Goal: Navigation & Orientation: Find specific page/section

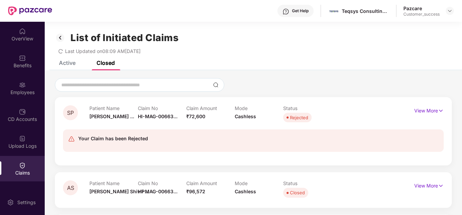
click at [249, 78] on div at bounding box center [253, 85] width 397 height 14
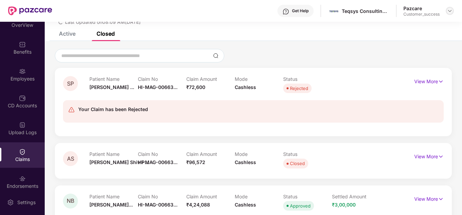
click at [449, 8] on img at bounding box center [449, 10] width 5 height 5
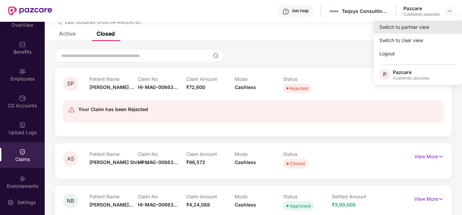
click at [424, 28] on div "Switch to partner view" at bounding box center [418, 26] width 88 height 13
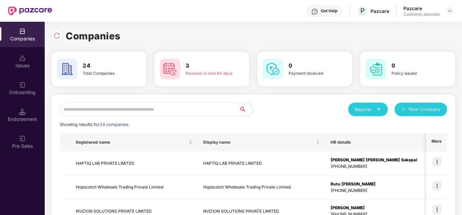
click at [188, 114] on input "text" at bounding box center [150, 109] width 180 height 14
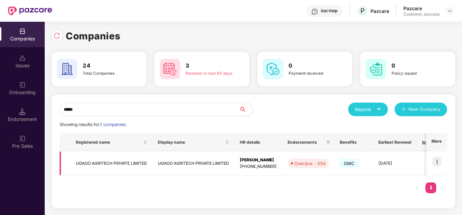
type input "*****"
click at [442, 162] on img at bounding box center [437, 161] width 9 height 9
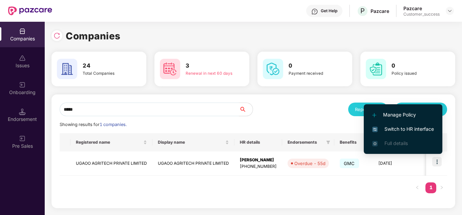
click at [404, 129] on span "Switch to HR interface" at bounding box center [404, 128] width 62 height 7
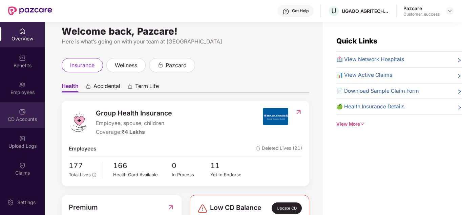
scroll to position [0, 0]
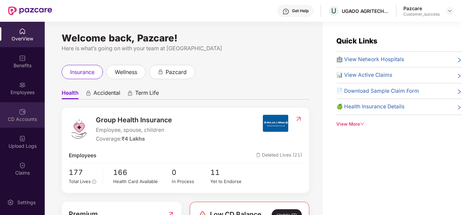
click at [27, 119] on div "CD Accounts" at bounding box center [22, 119] width 45 height 7
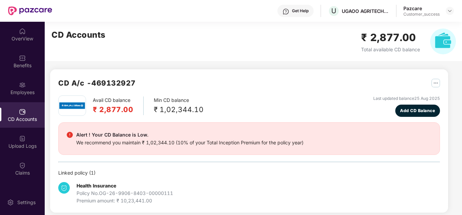
click at [232, 82] on div "CD A/c - 469132927" at bounding box center [249, 86] width 382 height 18
click at [316, 48] on div "CD Accounts ₹ 2,877.00 Total available CD balance" at bounding box center [254, 41] width 418 height 39
click at [453, 6] on div "Pazcare Customer_success" at bounding box center [429, 11] width 51 height 12
click at [452, 8] on img at bounding box center [449, 10] width 5 height 5
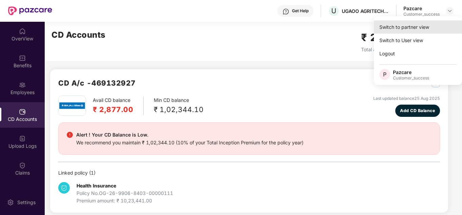
click at [416, 28] on div "Switch to partner view" at bounding box center [418, 26] width 88 height 13
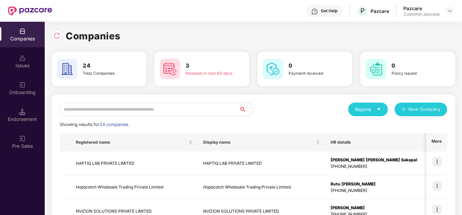
click at [151, 32] on div "Companies" at bounding box center [254, 35] width 404 height 15
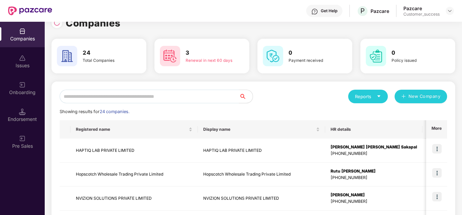
scroll to position [14, 0]
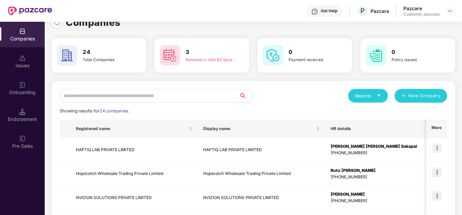
click at [98, 98] on input "text" at bounding box center [150, 96] width 180 height 14
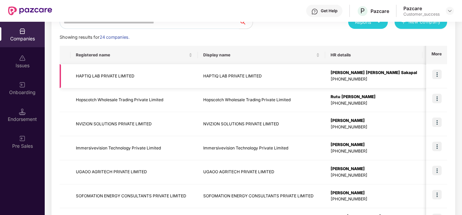
scroll to position [106, 0]
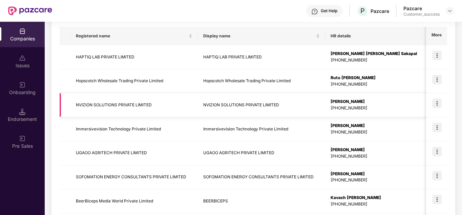
click at [434, 102] on img at bounding box center [437, 102] width 9 height 9
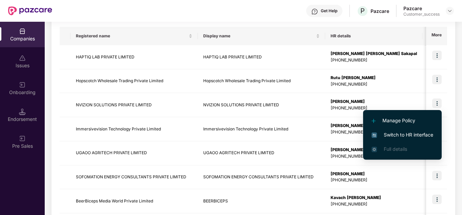
click at [401, 132] on span "Switch to HR interface" at bounding box center [403, 134] width 62 height 7
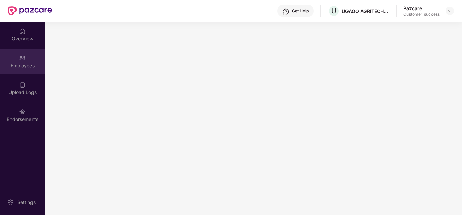
click at [15, 61] on div "Employees" at bounding box center [22, 60] width 45 height 25
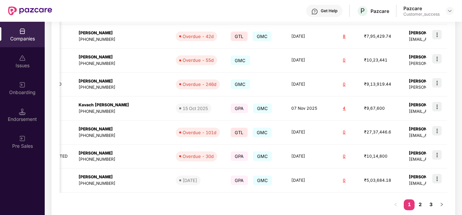
scroll to position [214, 0]
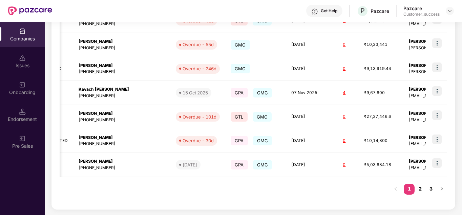
click at [420, 192] on link "2" at bounding box center [420, 188] width 11 height 10
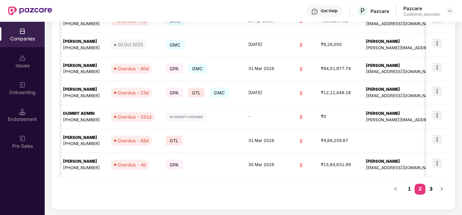
click at [429, 185] on link "3" at bounding box center [431, 188] width 11 height 10
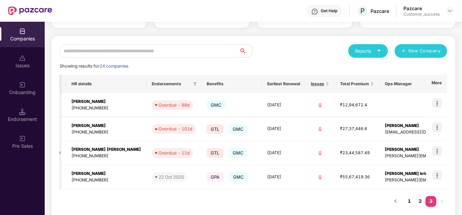
scroll to position [71, 0]
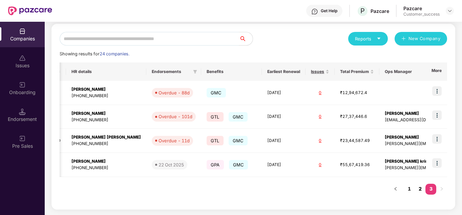
click at [417, 186] on link "2" at bounding box center [420, 188] width 11 height 10
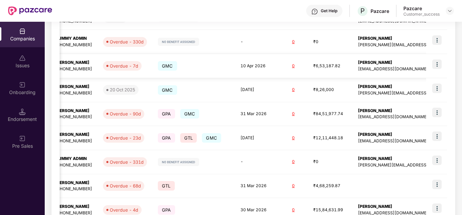
scroll to position [214, 0]
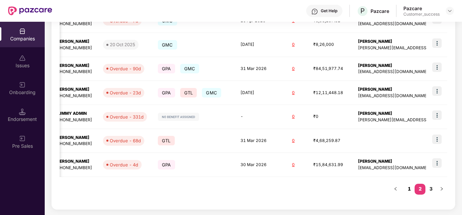
click at [408, 189] on link "1" at bounding box center [409, 188] width 11 height 10
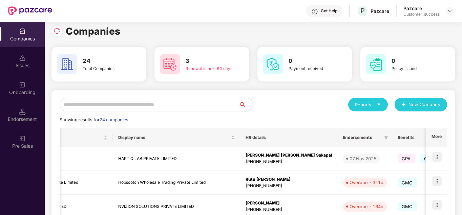
scroll to position [0, 85]
click at [202, 63] on h3 "3" at bounding box center [209, 61] width 47 height 9
click at [21, 63] on div "Issues" at bounding box center [22, 65] width 45 height 7
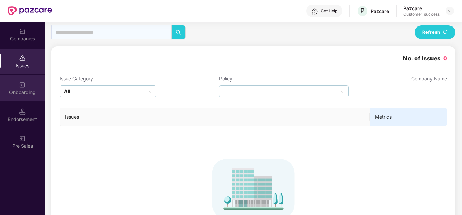
click at [12, 88] on div "Onboarding" at bounding box center [22, 87] width 45 height 25
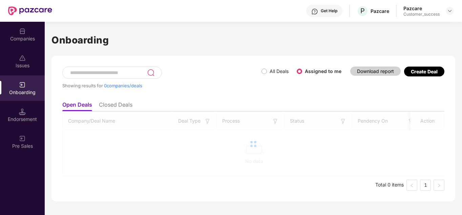
scroll to position [0, 0]
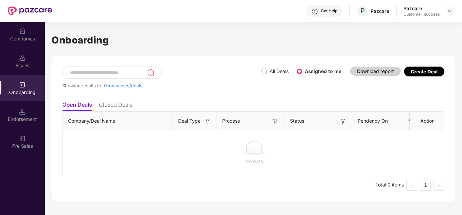
click at [15, 113] on div "Endorsement" at bounding box center [22, 114] width 45 height 25
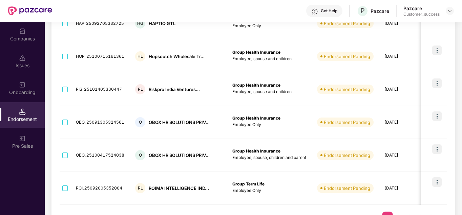
scroll to position [276, 0]
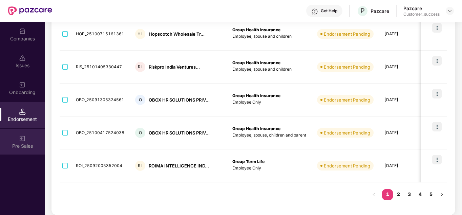
click at [22, 147] on div "Pre Sales" at bounding box center [22, 145] width 45 height 7
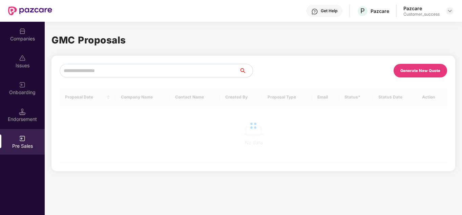
scroll to position [0, 0]
click at [21, 37] on div "Companies" at bounding box center [22, 38] width 45 height 7
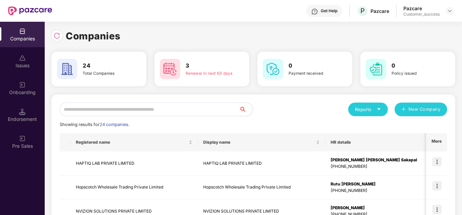
click at [431, 7] on div "Pazcare" at bounding box center [422, 8] width 36 height 6
click at [454, 12] on header "Get Help P Pazcare Pazcare Customer_success" at bounding box center [231, 11] width 462 height 22
click at [448, 12] on img at bounding box center [449, 10] width 5 height 5
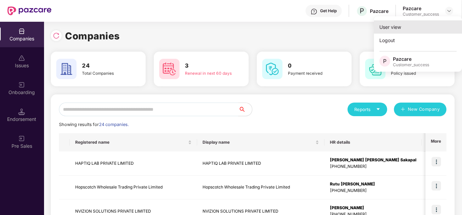
click at [401, 27] on div "User view" at bounding box center [418, 26] width 88 height 13
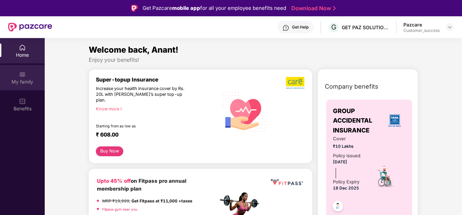
click at [25, 76] on img at bounding box center [22, 74] width 7 height 7
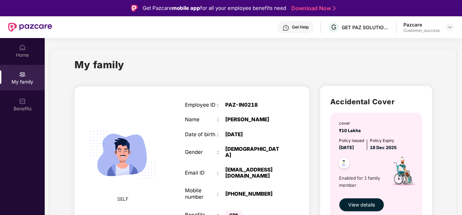
scroll to position [17, 0]
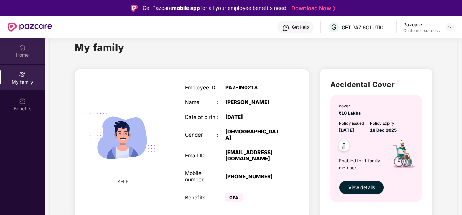
click at [25, 61] on div "Home" at bounding box center [22, 50] width 45 height 25
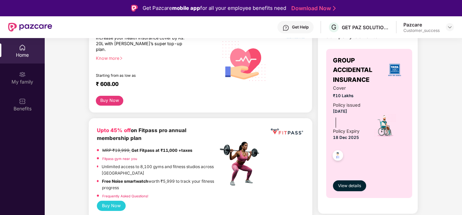
scroll to position [0, 0]
